Goal: Book appointment/travel/reservation

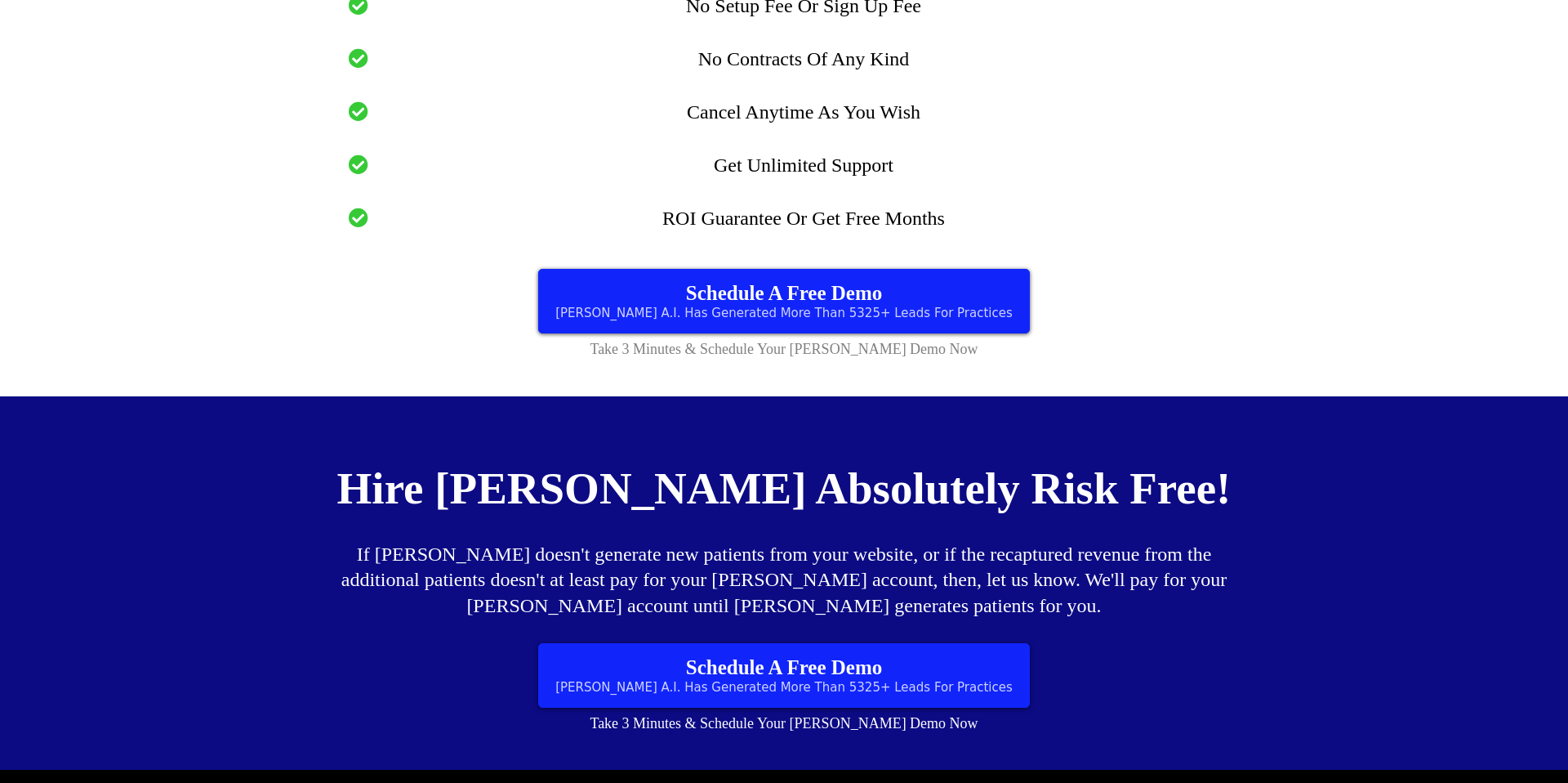
scroll to position [9281, 0]
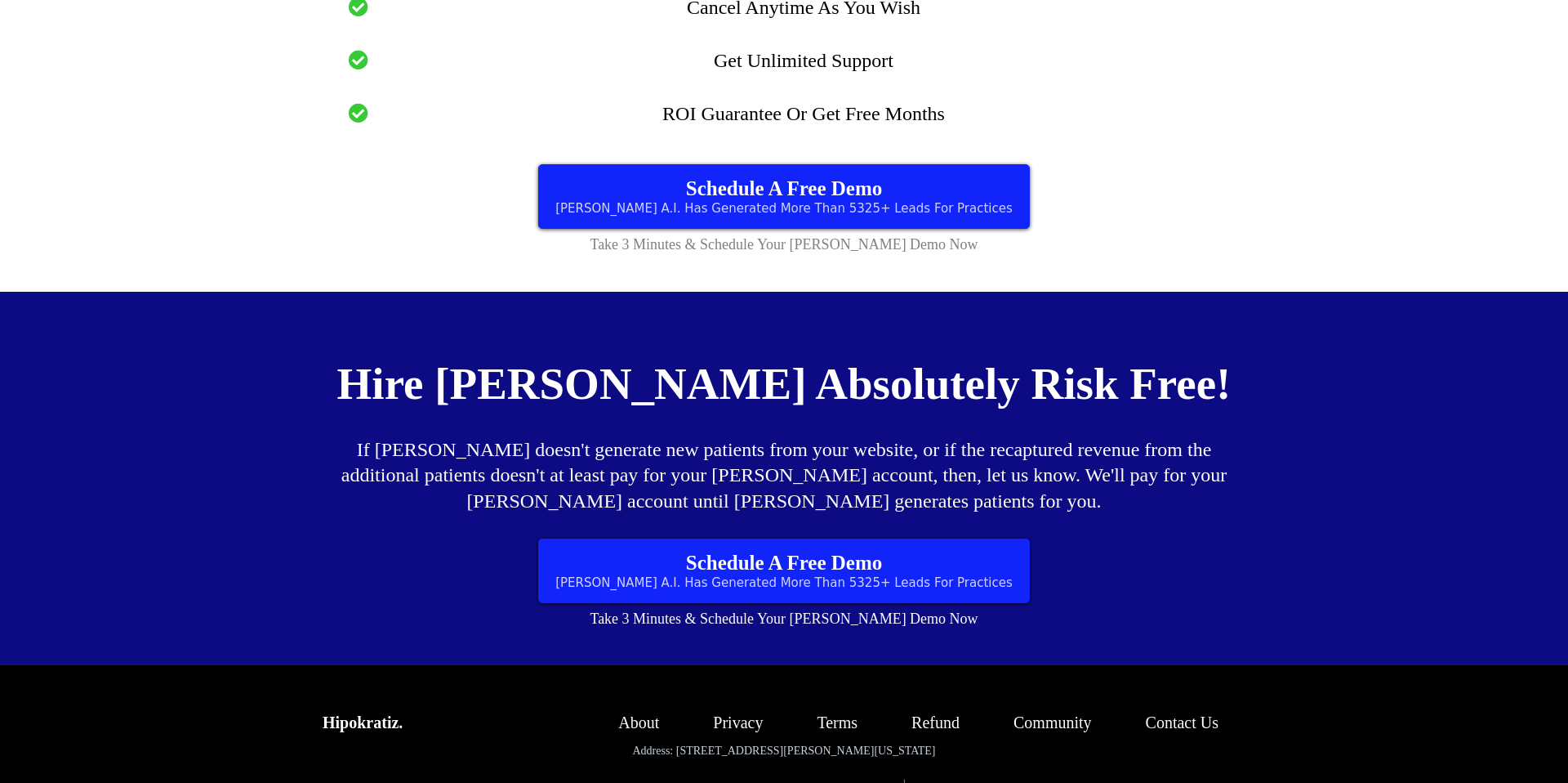
click at [837, 201] on span "[PERSON_NAME] A.I. Has Generated More Than 5325+ Leads For Practices" at bounding box center [784, 208] width 458 height 14
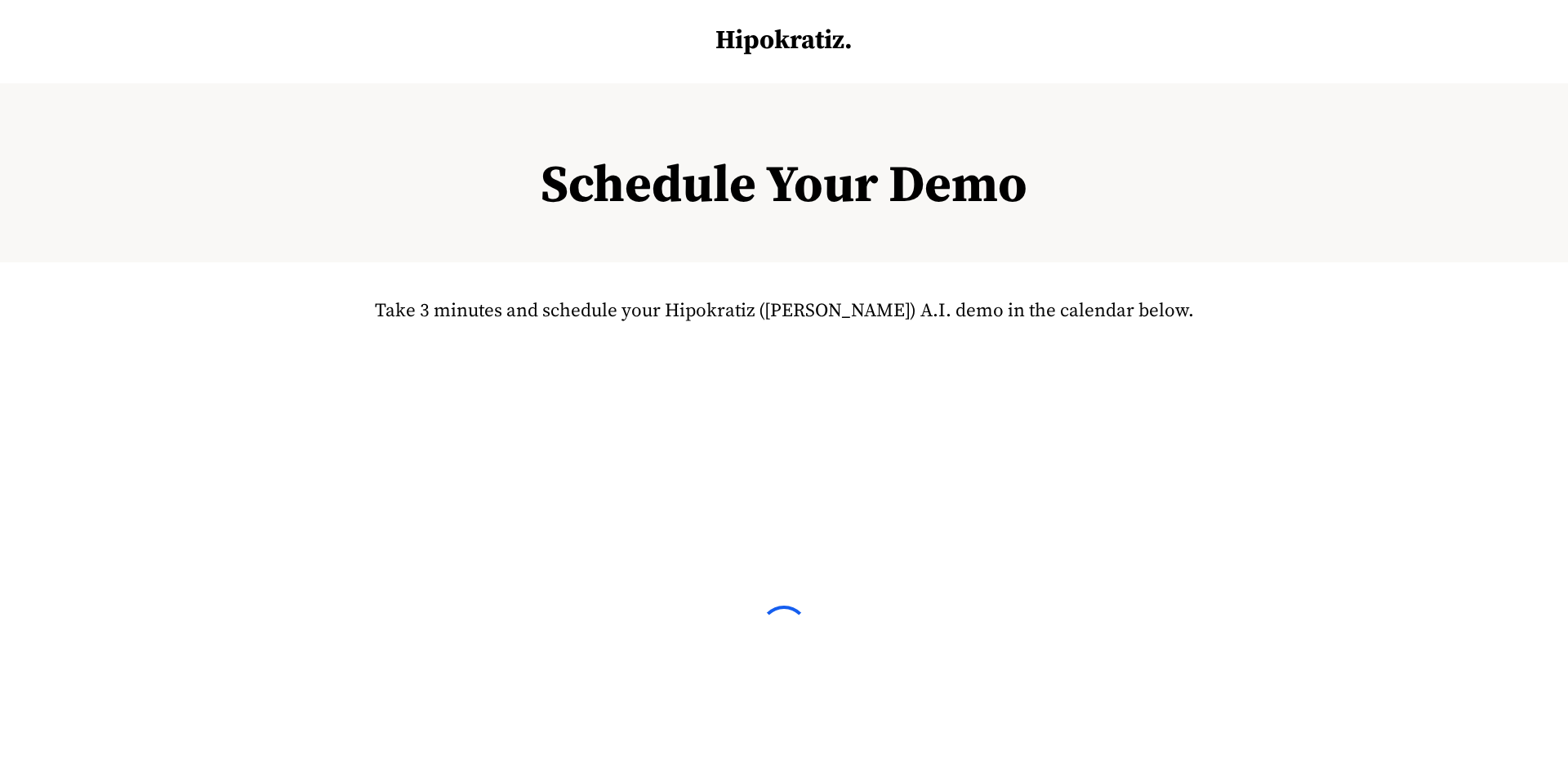
select select "7"
select select "2025"
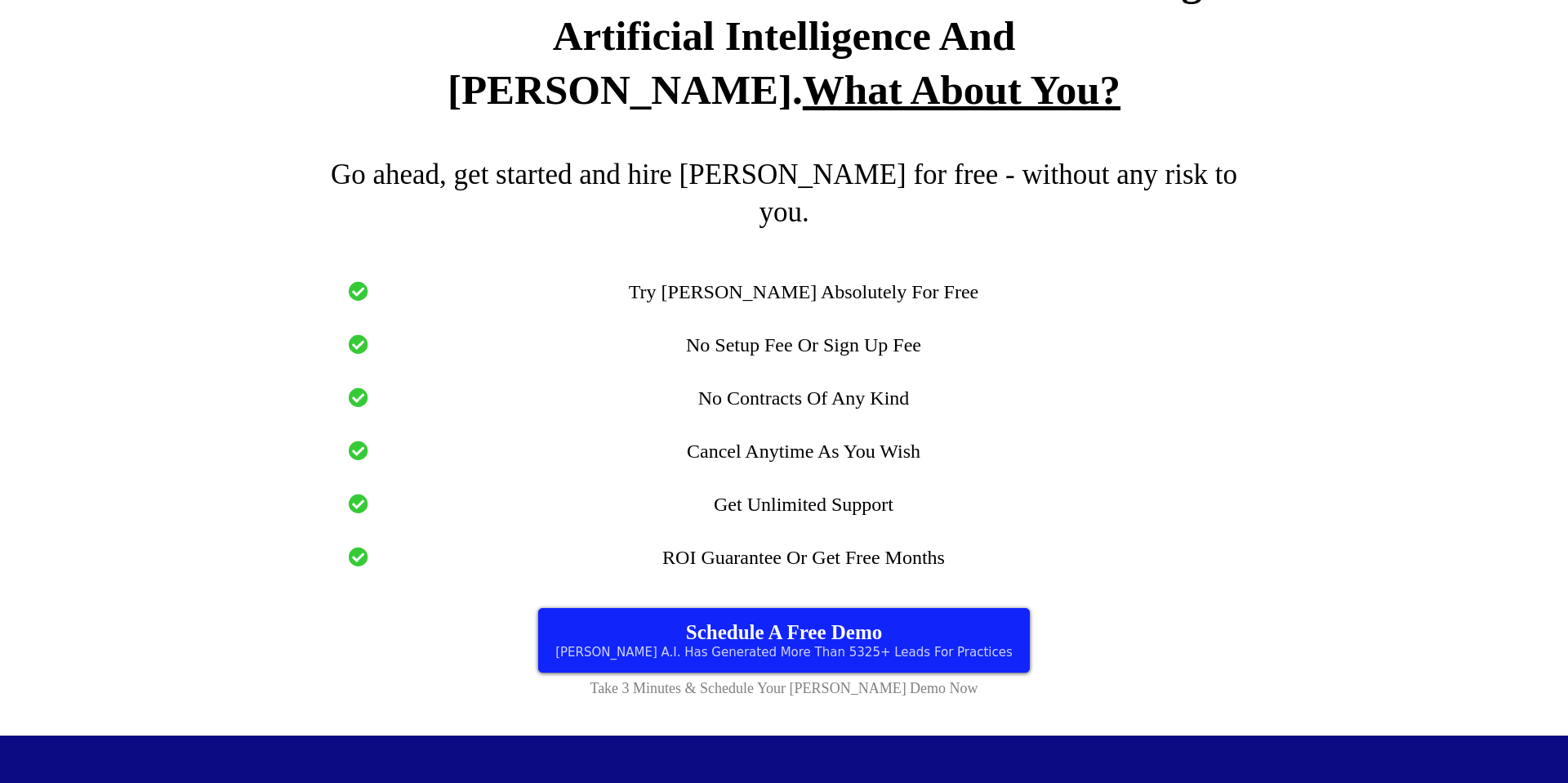
drag, startPoint x: 456, startPoint y: 261, endPoint x: 1082, endPoint y: 501, distance: 670.4
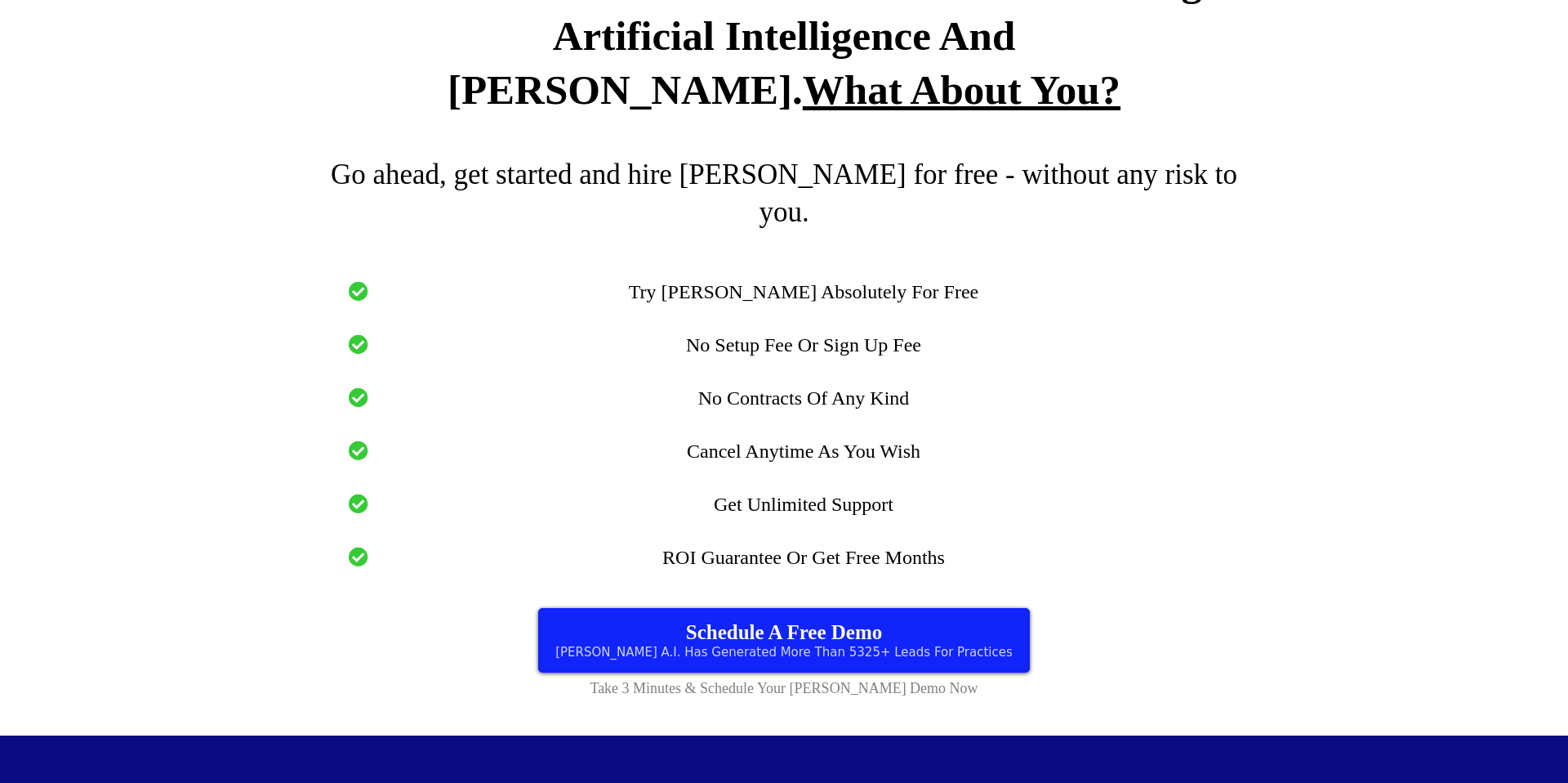
drag, startPoint x: 1018, startPoint y: 401, endPoint x: 542, endPoint y: 258, distance: 497.0
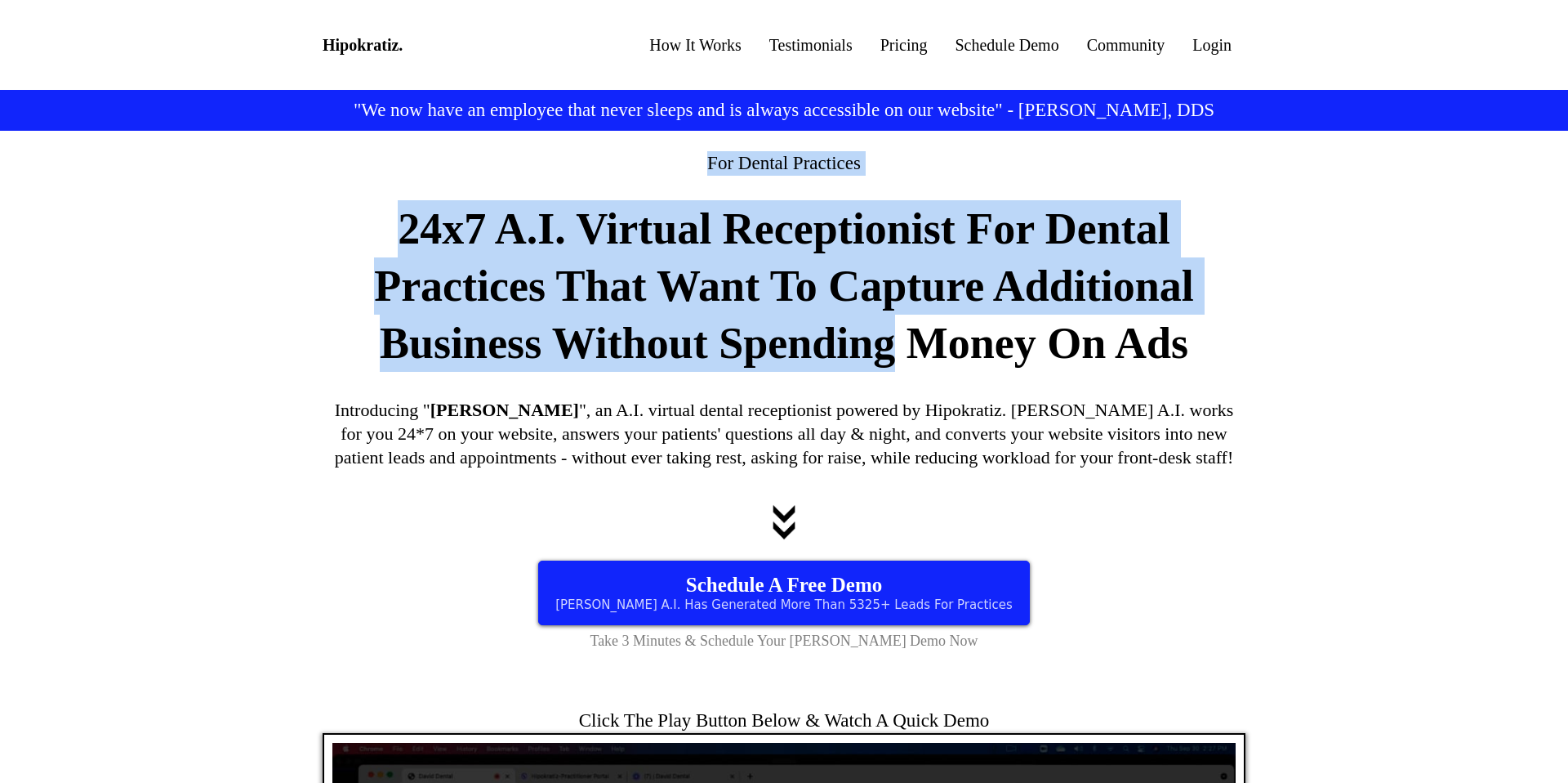
drag, startPoint x: 676, startPoint y: 168, endPoint x: 911, endPoint y: 328, distance: 284.3
click at [912, 328] on div "For Dental Practices 24x7 A.I. Virtual Receptionist For Dental Practices That W…" at bounding box center [784, 401] width 931 height 517
click at [911, 328] on strong "24x7 A.I. Virtual Receptionist For Dental Practices That Want To Capture Additi…" at bounding box center [784, 286] width 821 height 164
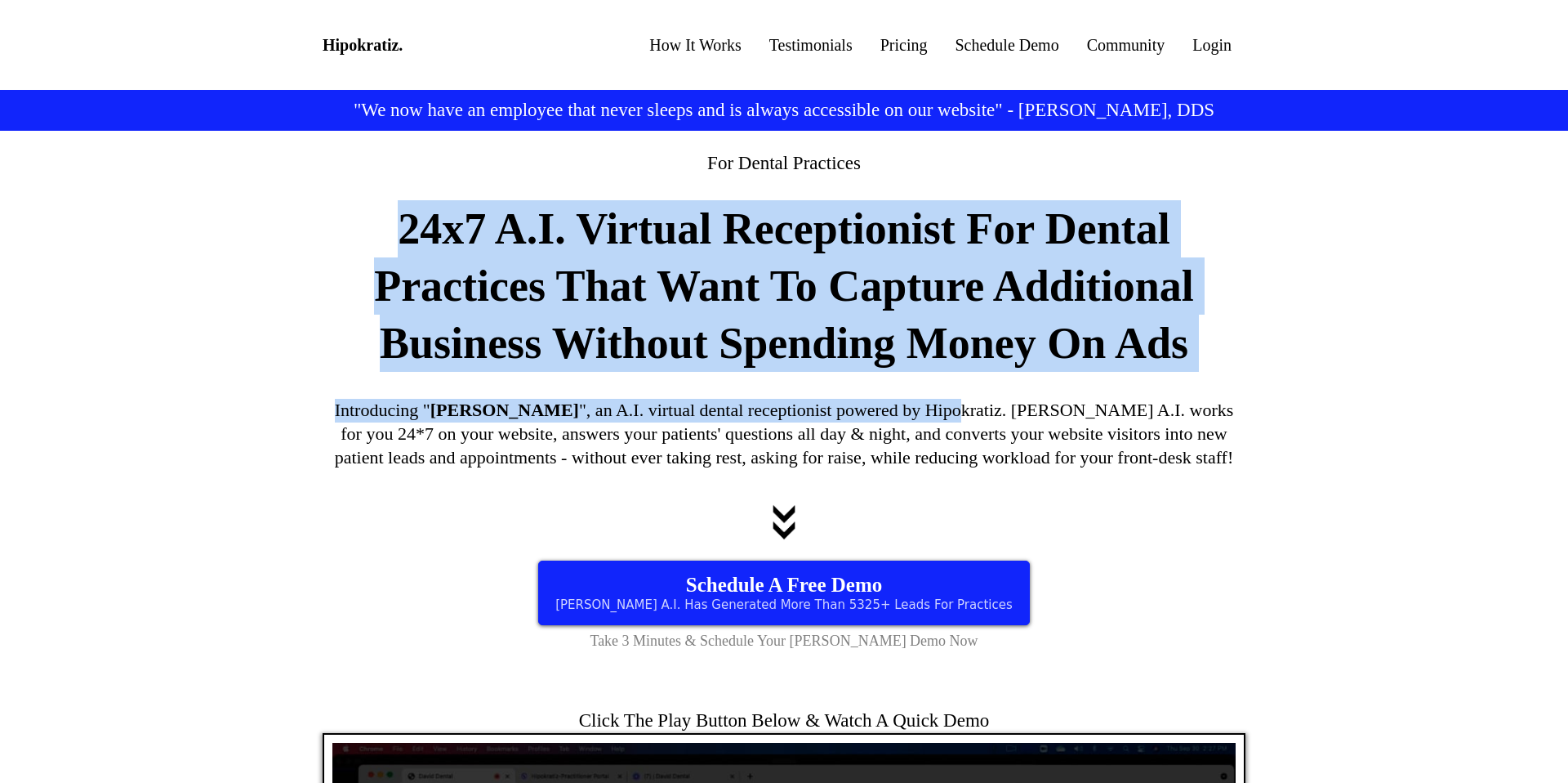
drag, startPoint x: 350, startPoint y: 209, endPoint x: 888, endPoint y: 409, distance: 574.0
click at [891, 414] on div "For Dental Practices 24x7 A.I. Virtual Receptionist For Dental Practices That W…" at bounding box center [784, 401] width 931 height 517
click at [888, 409] on h2 "Introducing " [PERSON_NAME] ", an A.I. virtual dental receptionist powered by H…" at bounding box center [784, 433] width 923 height 70
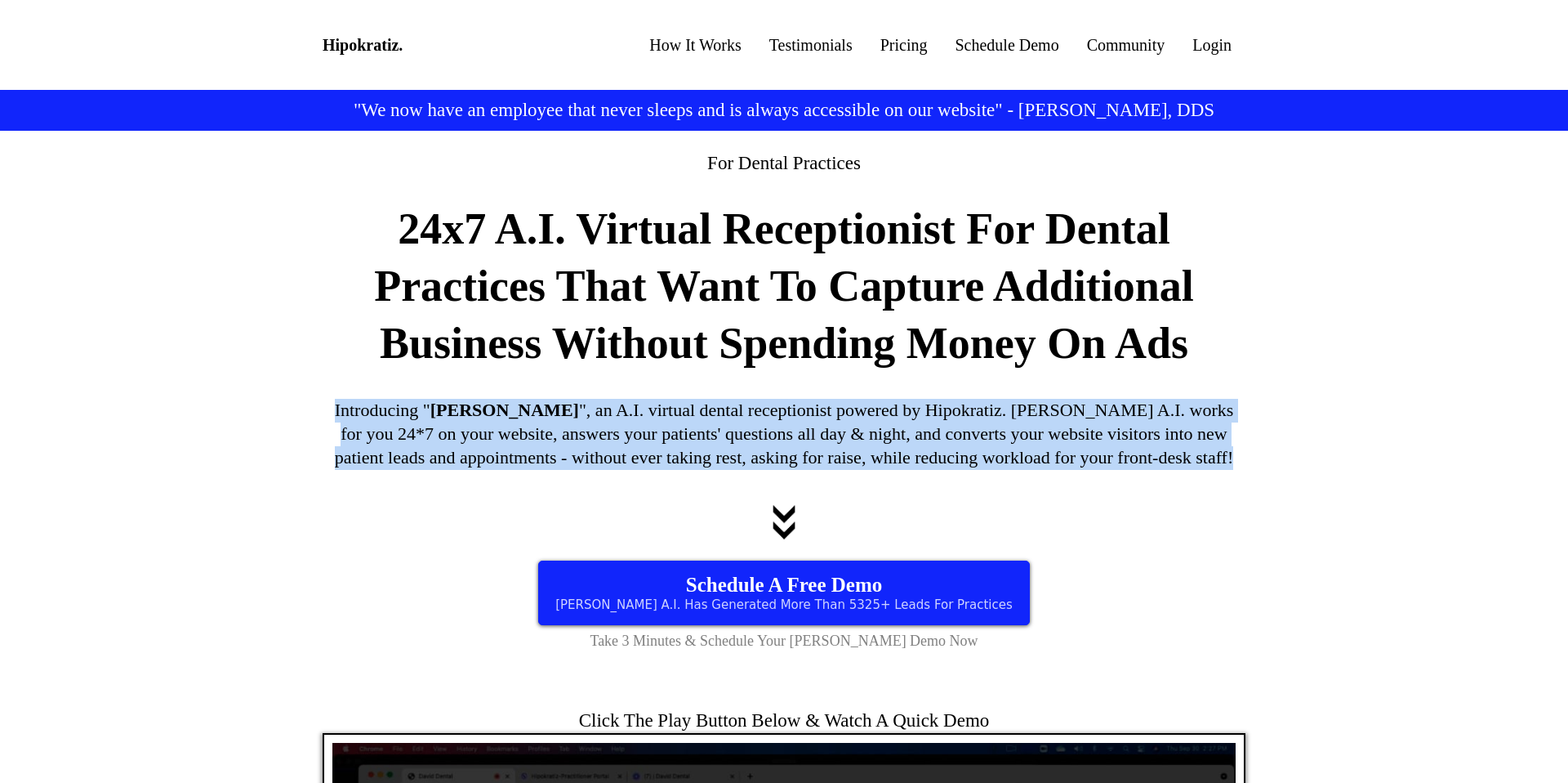
drag, startPoint x: 680, startPoint y: 381, endPoint x: 983, endPoint y: 487, distance: 321.0
click at [988, 490] on div "For Dental Practices 24x7 A.I. Virtual Receptionist For Dental Practices That W…" at bounding box center [784, 401] width 931 height 517
click at [983, 487] on div "For Dental Practices 24x7 A.I. Virtual Receptionist For Dental Practices That W…" at bounding box center [784, 401] width 931 height 517
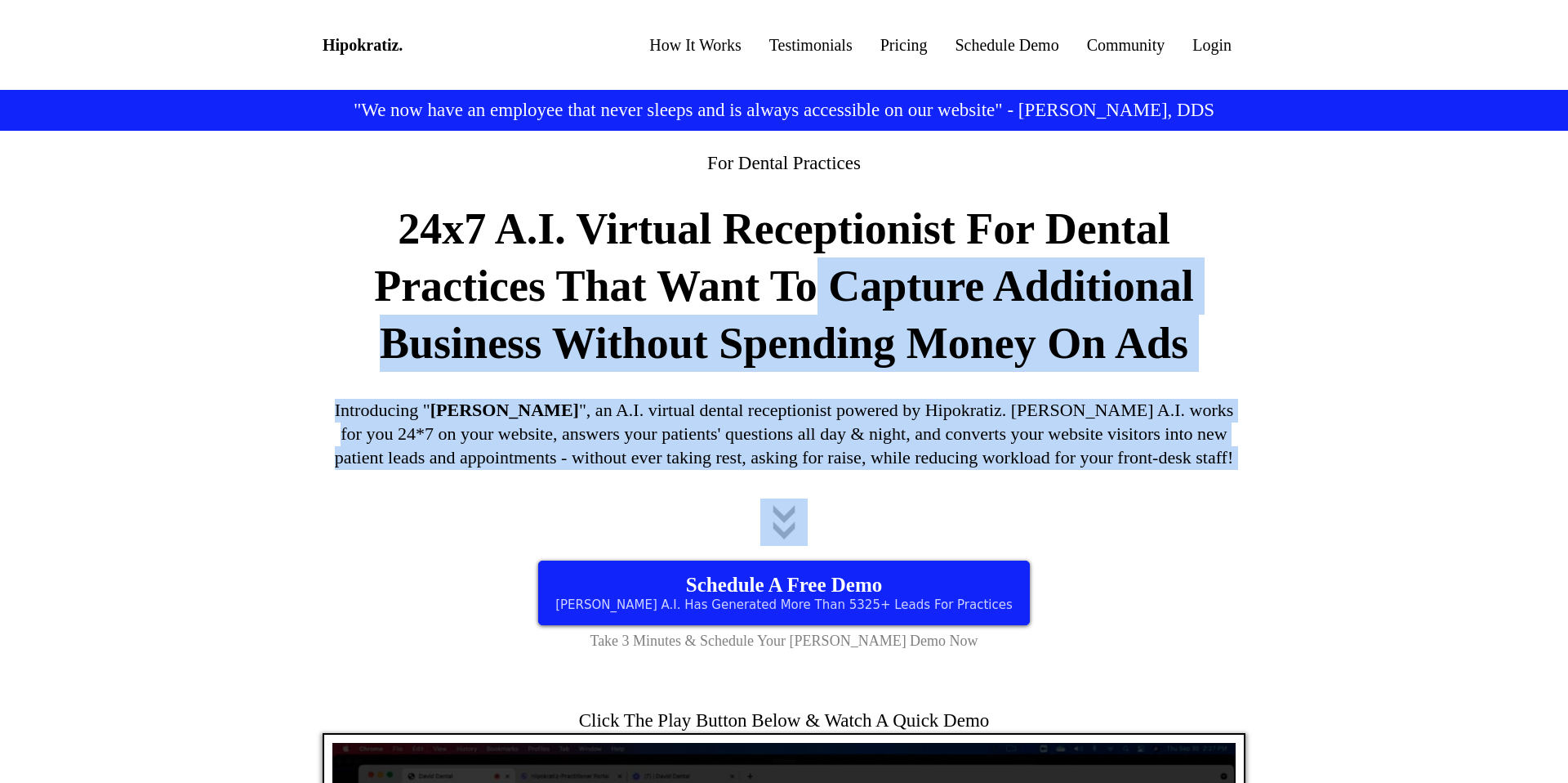
drag, startPoint x: 1053, startPoint y: 503, endPoint x: 822, endPoint y: 275, distance: 324.6
click at [822, 276] on div "For Dental Practices 24x7 A.I. Virtual Receptionist For Dental Practices That W…" at bounding box center [784, 401] width 931 height 517
click at [822, 275] on strong "24x7 A.I. Virtual Receptionist For Dental Practices That Want To Capture Additi…" at bounding box center [784, 286] width 821 height 164
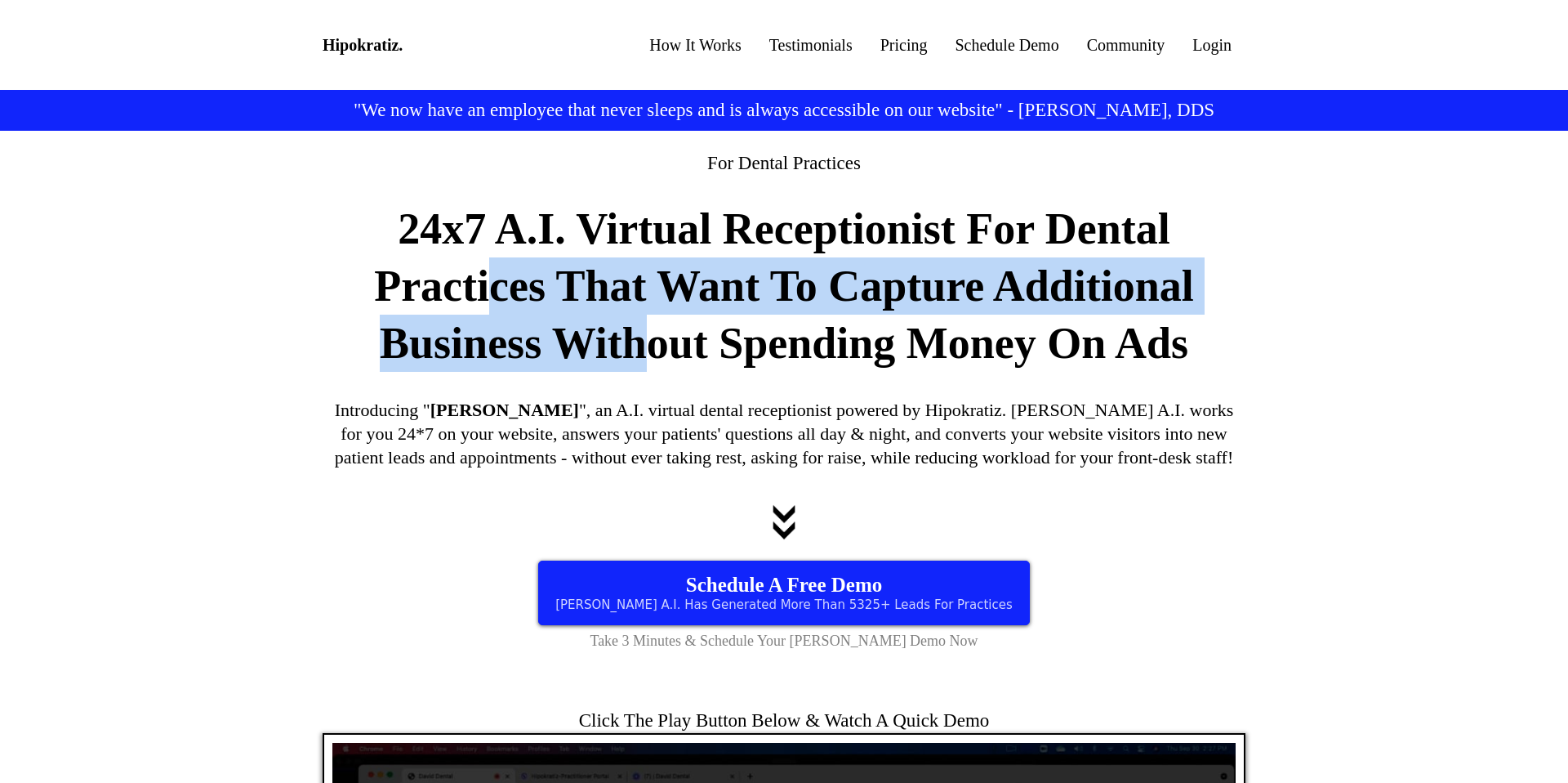
drag, startPoint x: 485, startPoint y: 271, endPoint x: 656, endPoint y: 353, distance: 189.6
click at [656, 355] on strong "24x7 A.I. Virtual Receptionist For Dental Practices That Want To Capture Additi…" at bounding box center [784, 286] width 821 height 164
click at [656, 353] on strong "24x7 A.I. Virtual Receptionist For Dental Practices That Want To Capture Additi…" at bounding box center [784, 286] width 821 height 164
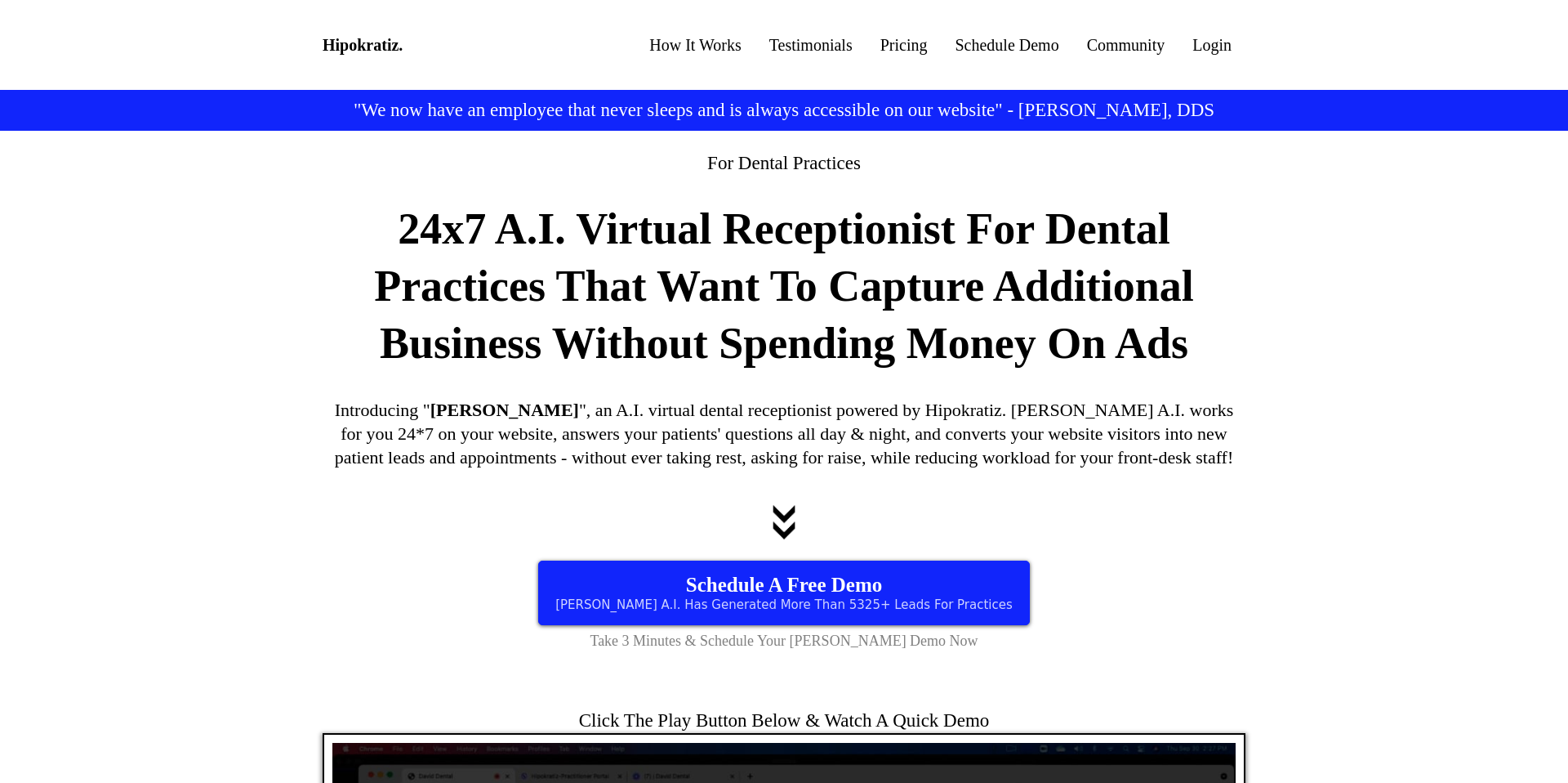
click at [656, 353] on strong "24x7 A.I. Virtual Receptionist For Dental Practices That Want To Capture Additi…" at bounding box center [784, 286] width 821 height 164
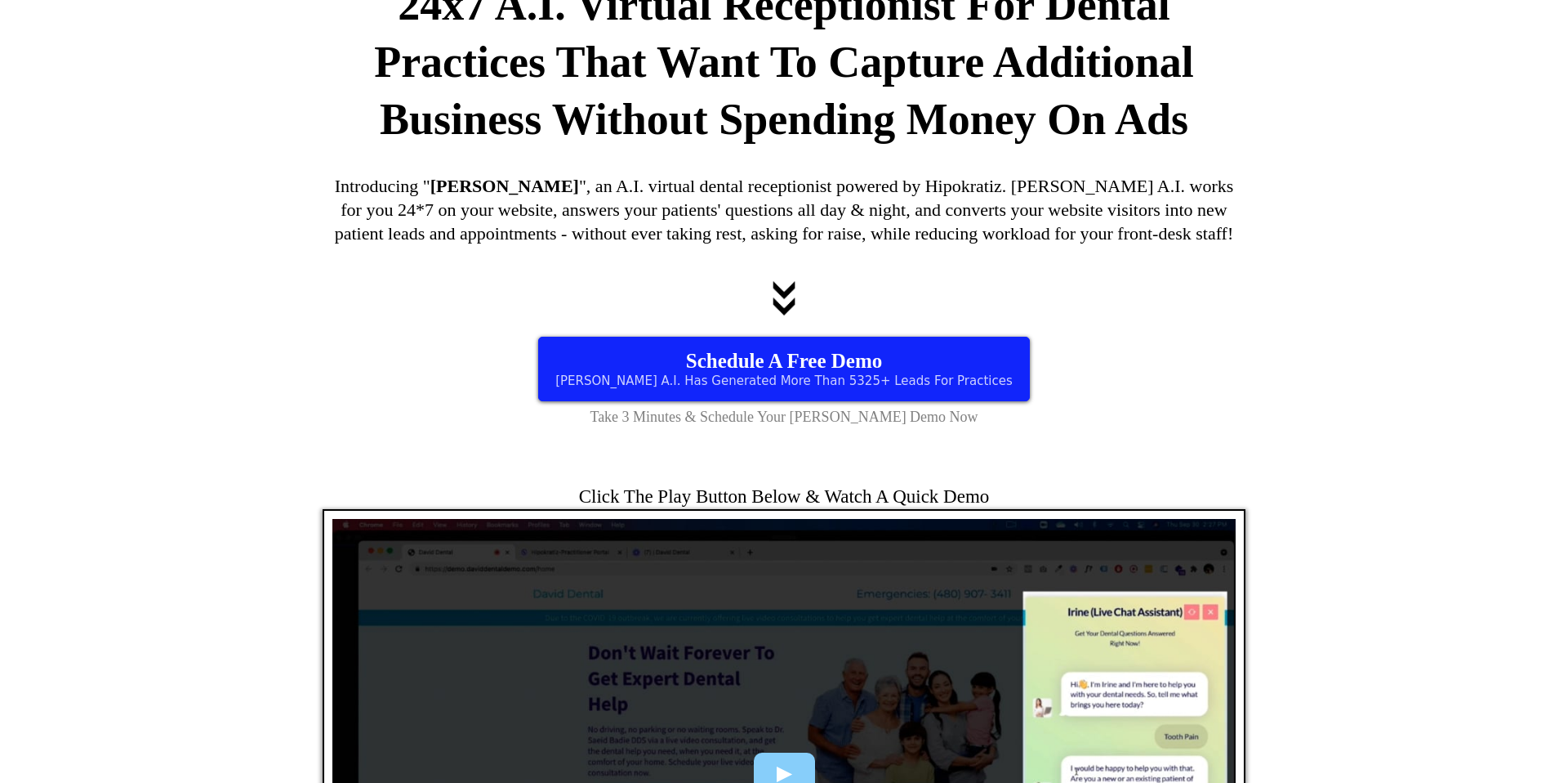
scroll to position [534, 0]
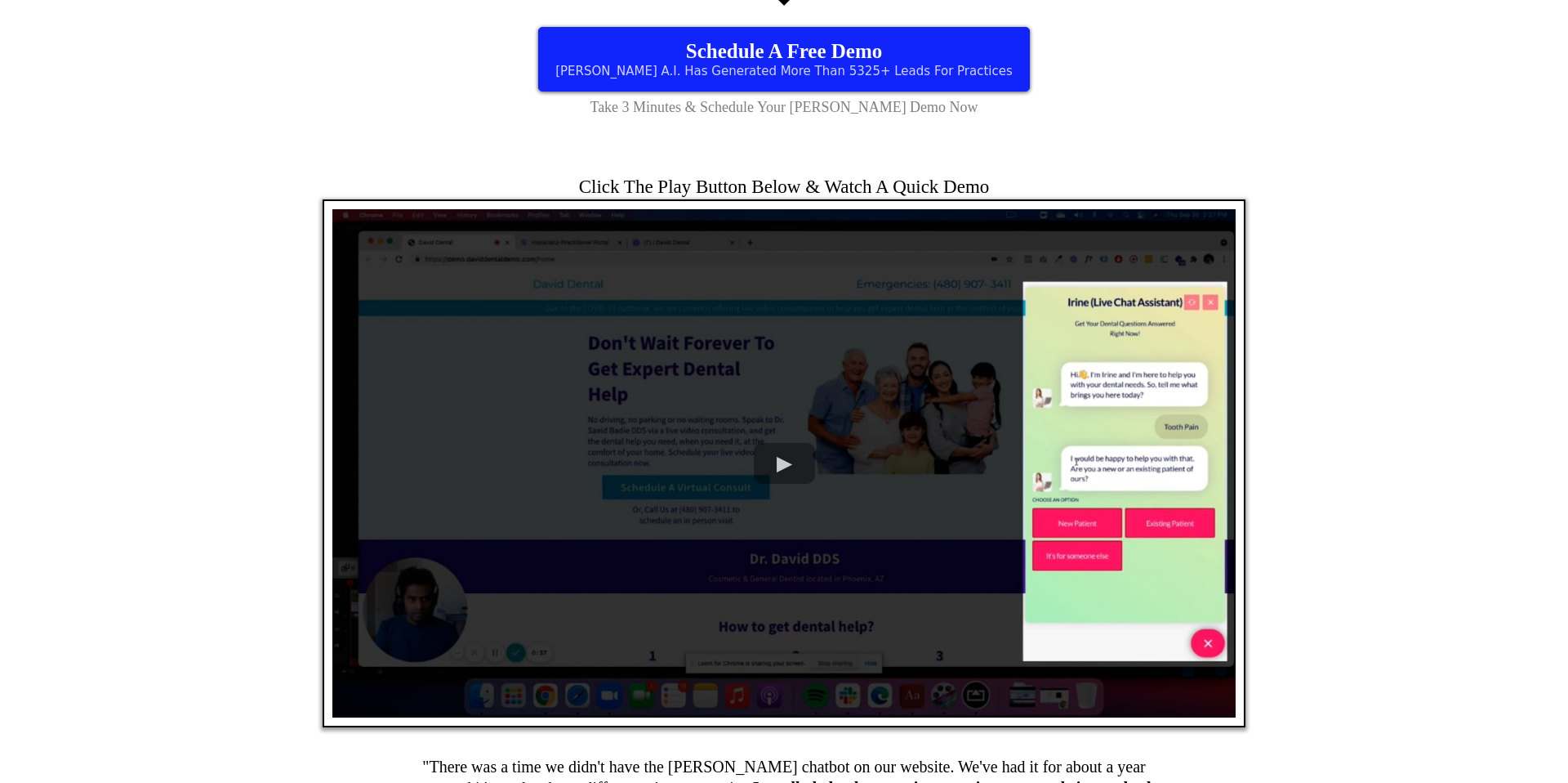
click at [1313, 366] on div "Click The Play Button Below & Watch A Quick Demo" at bounding box center [784, 443] width 1568 height 610
click at [762, 461] on span at bounding box center [784, 463] width 903 height 508
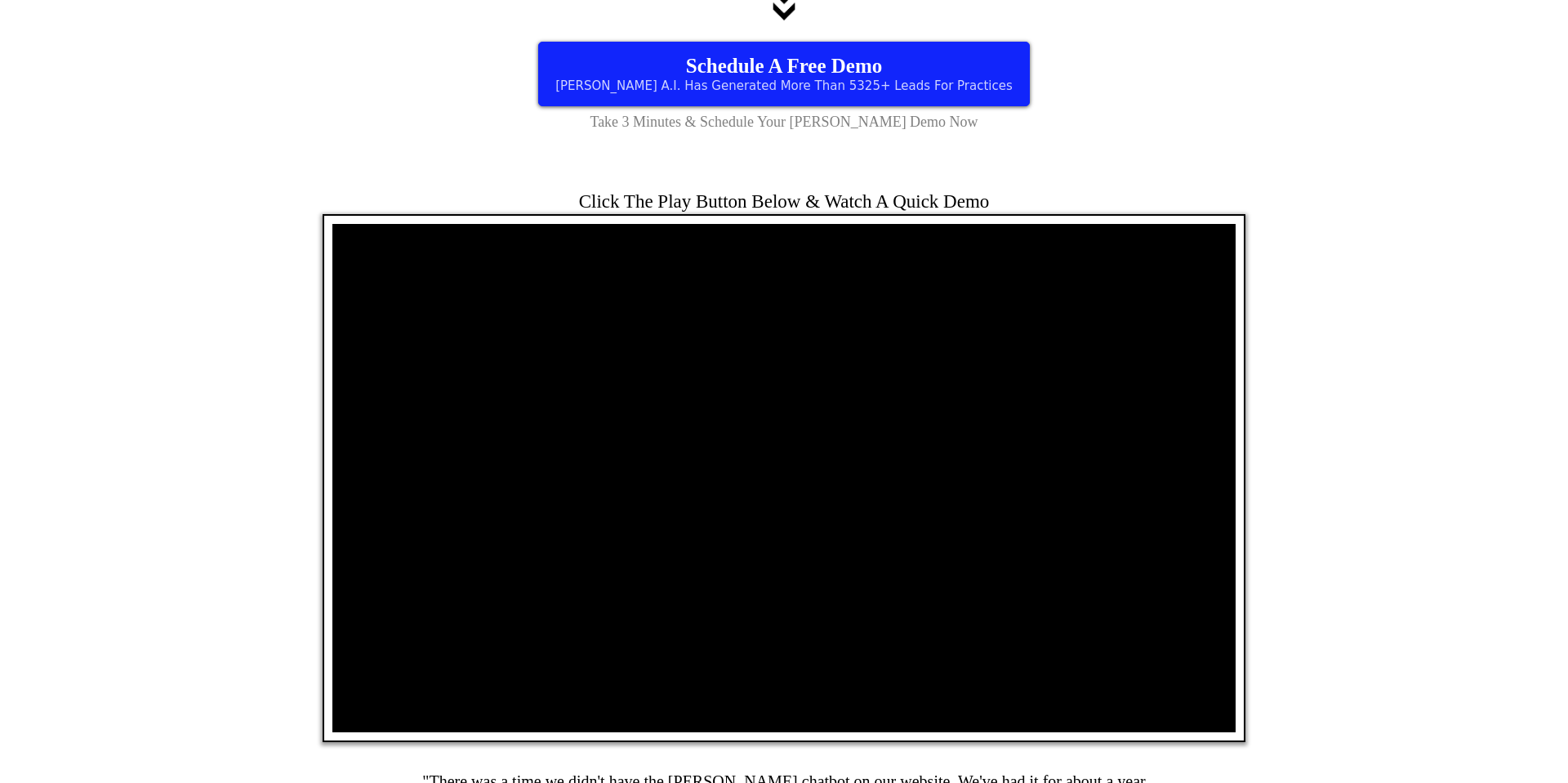
scroll to position [0, 0]
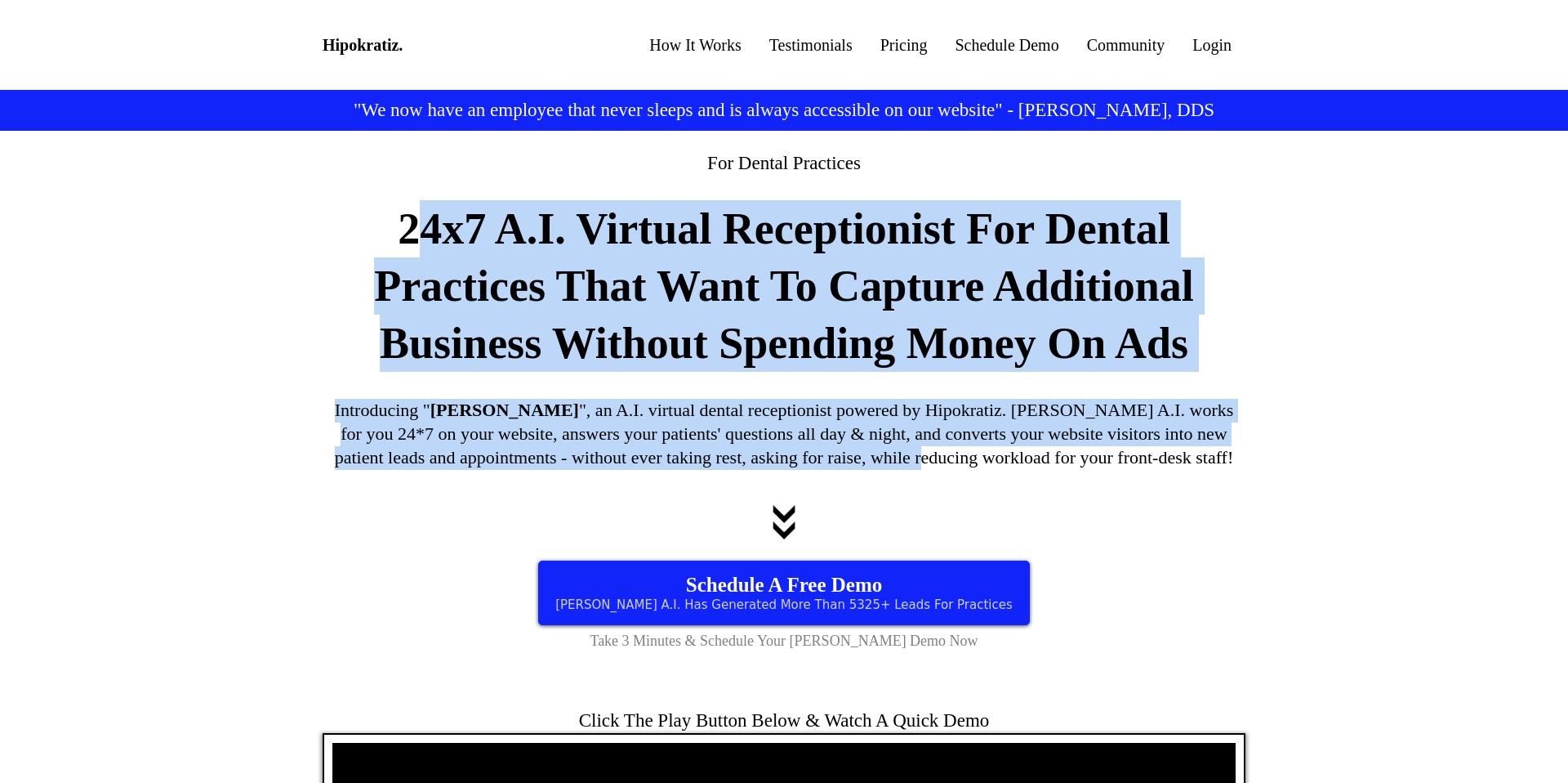
drag, startPoint x: 396, startPoint y: 235, endPoint x: 960, endPoint y: 449, distance: 603.2
click at [960, 449] on div "For Dental Practices 24x7 A.I. Virtual Receptionist For Dental Practices That W…" at bounding box center [784, 401] width 931 height 517
click at [960, 449] on h2 "Introducing " [PERSON_NAME] ", an A.I. virtual dental receptionist powered by H…" at bounding box center [784, 433] width 923 height 70
drag, startPoint x: 1249, startPoint y: 452, endPoint x: 654, endPoint y: 136, distance: 673.7
click at [654, 136] on div "For Dental Practices 24x7 A.I. Virtual Receptionist For Dental Practices That W…" at bounding box center [784, 401] width 956 height 541
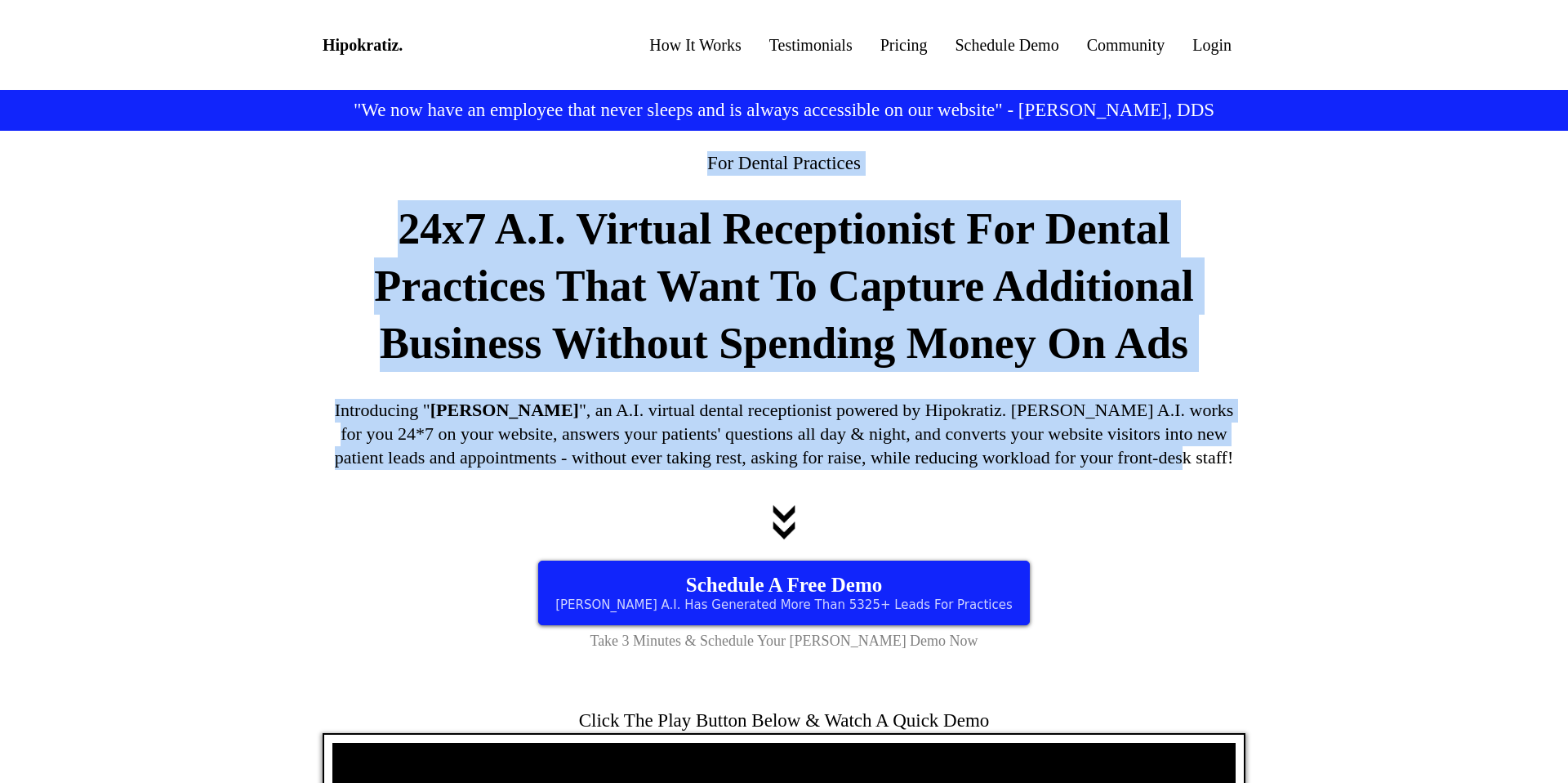
click at [654, 136] on div "For Dental Practices 24x7 A.I. Virtual Receptionist For Dental Practices That W…" at bounding box center [784, 401] width 956 height 541
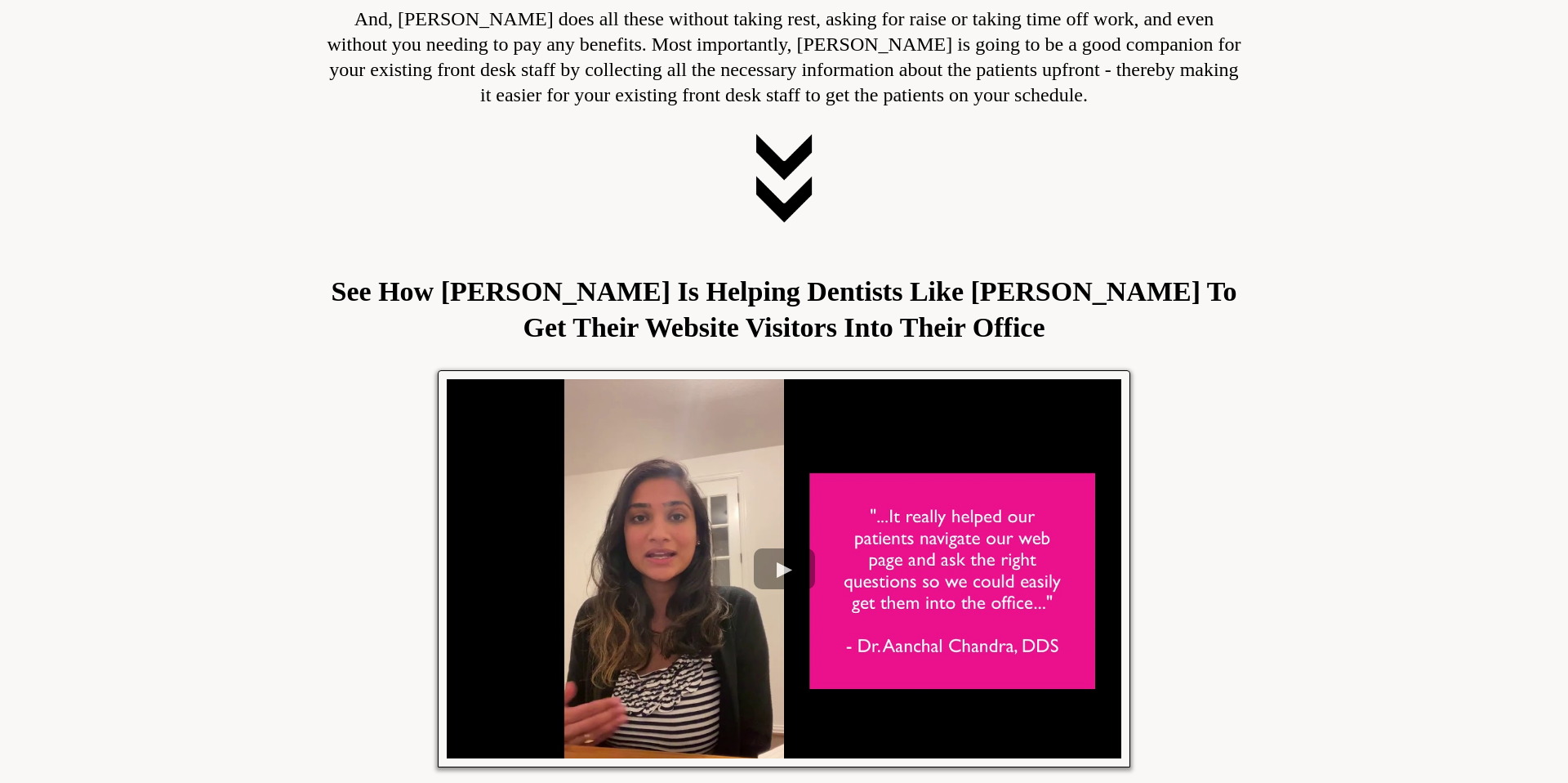
scroll to position [3299, 0]
